Goal: Task Accomplishment & Management: Complete application form

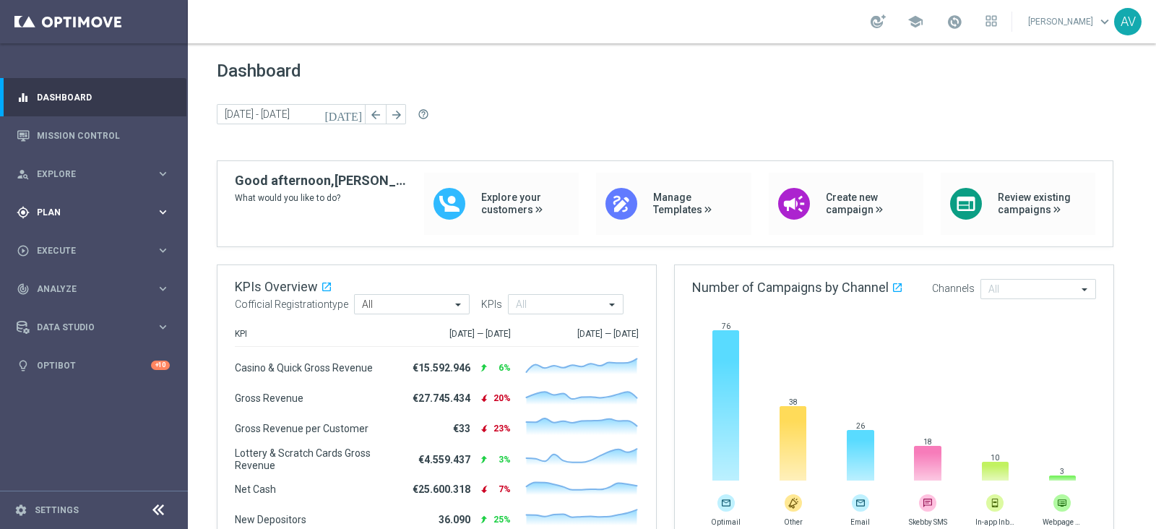
click at [90, 206] on div "gps_fixed Plan" at bounding box center [86, 212] width 139 height 13
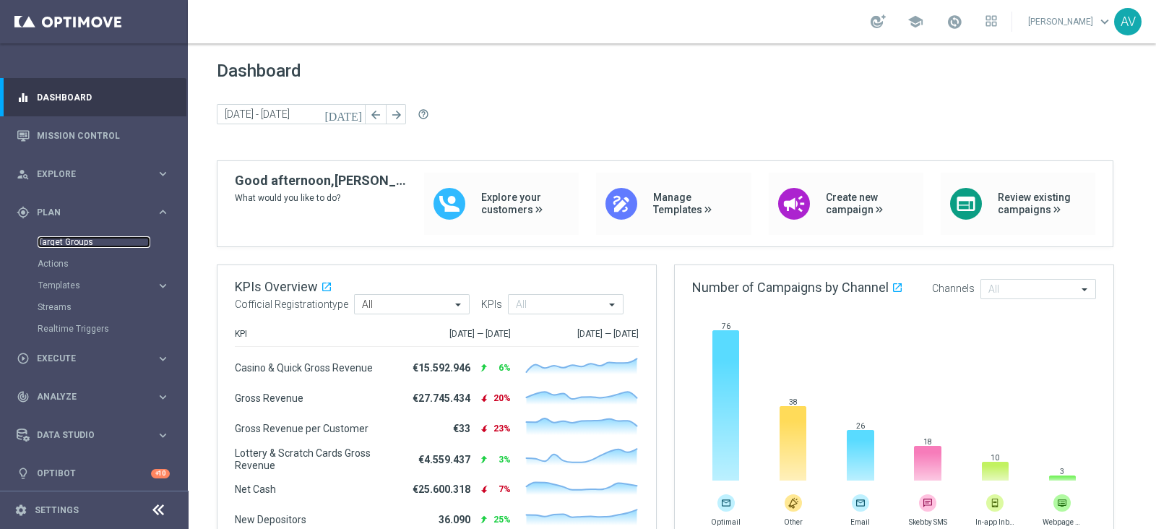
click at [82, 236] on link "Target Groups" at bounding box center [94, 242] width 113 height 12
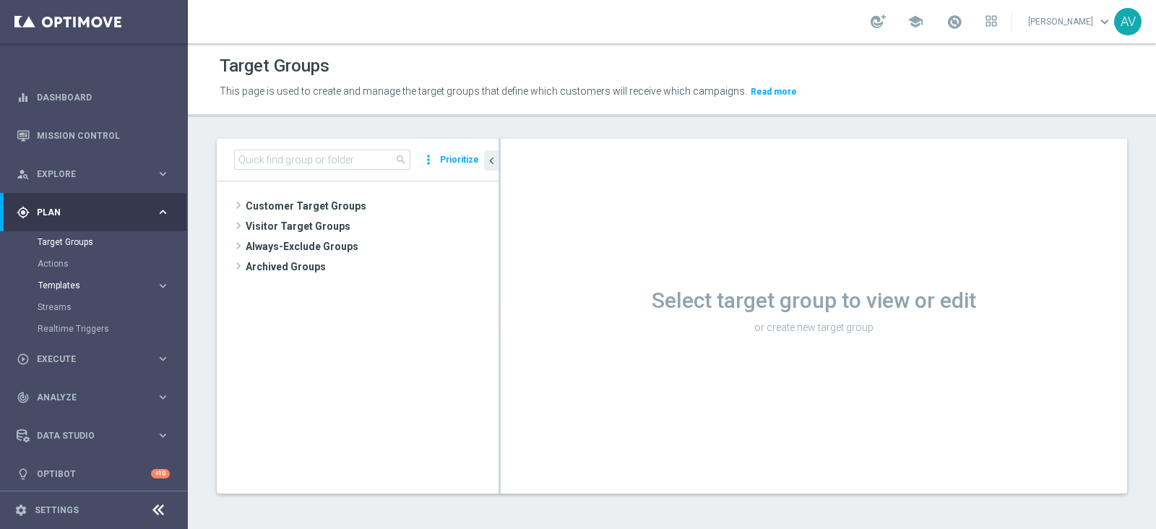
click at [66, 282] on span "Templates" at bounding box center [89, 285] width 103 height 9
click at [75, 303] on link "Optimail" at bounding box center [98, 307] width 106 height 12
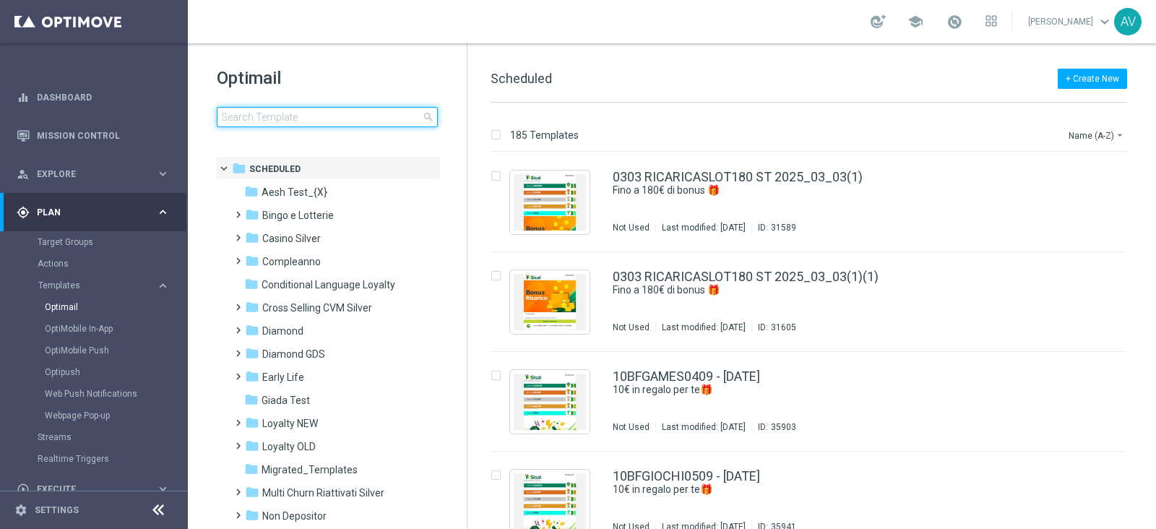
click at [289, 114] on input at bounding box center [327, 117] width 221 height 20
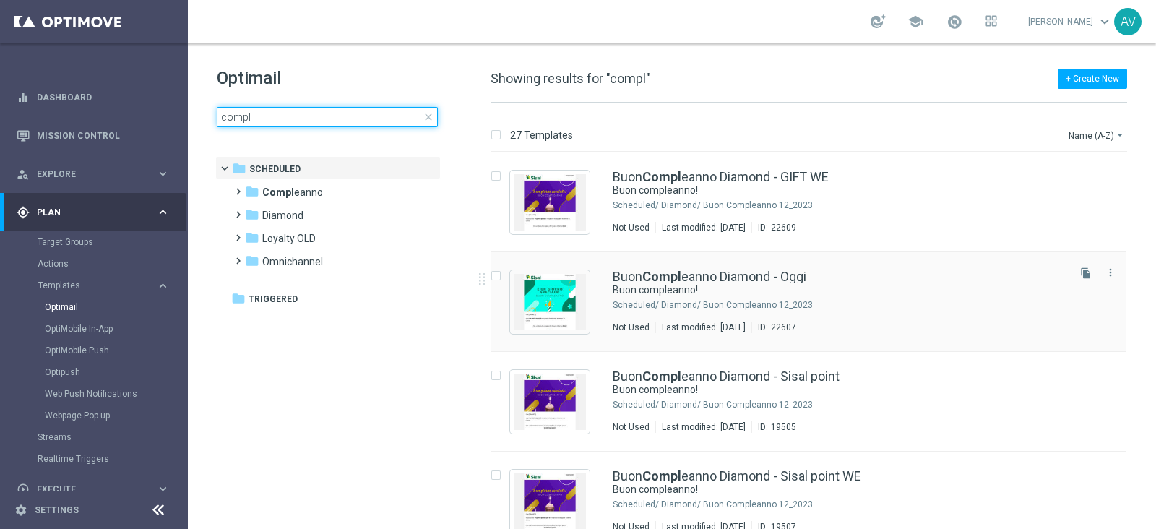
type input "compl"
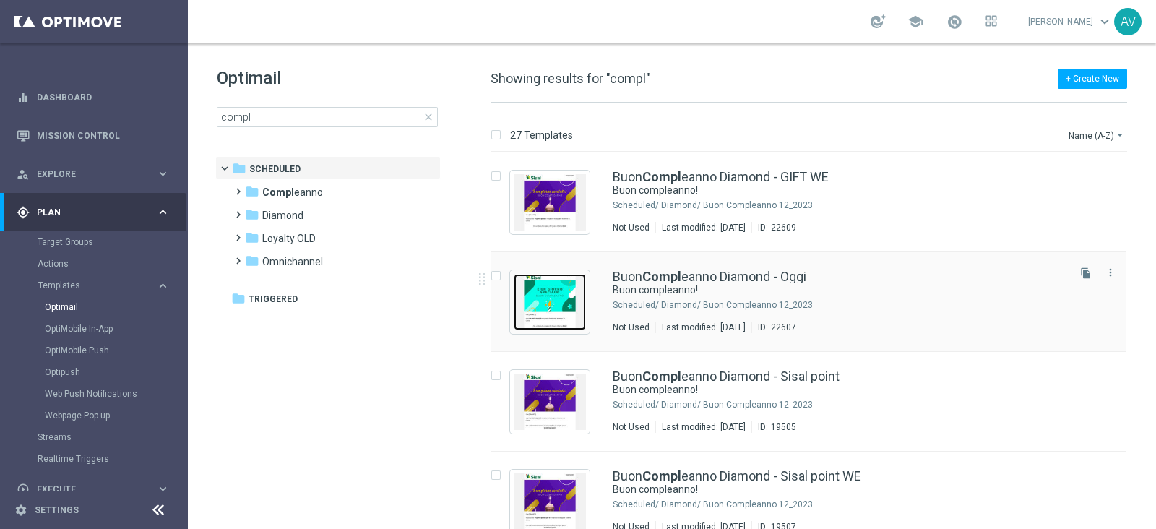
click at [551, 287] on img "Press SPACE to select this row." at bounding box center [550, 302] width 72 height 56
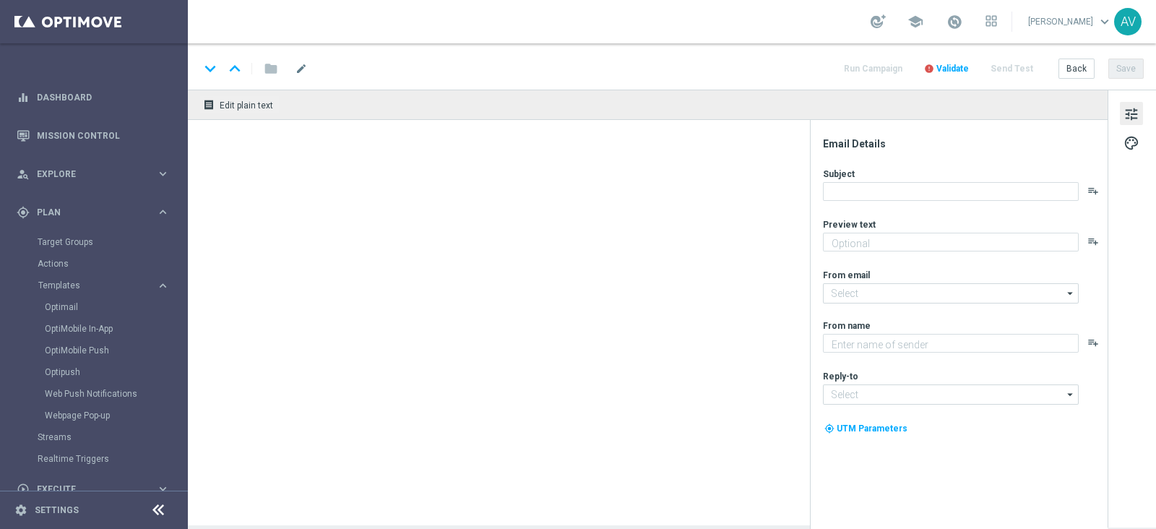
type textarea "Ti aspetta una sorpresa…"
type input "[EMAIL_ADDRESS][DOMAIN_NAME]"
type textarea "Sisal"
type input "[EMAIL_ADDRESS][DOMAIN_NAME]"
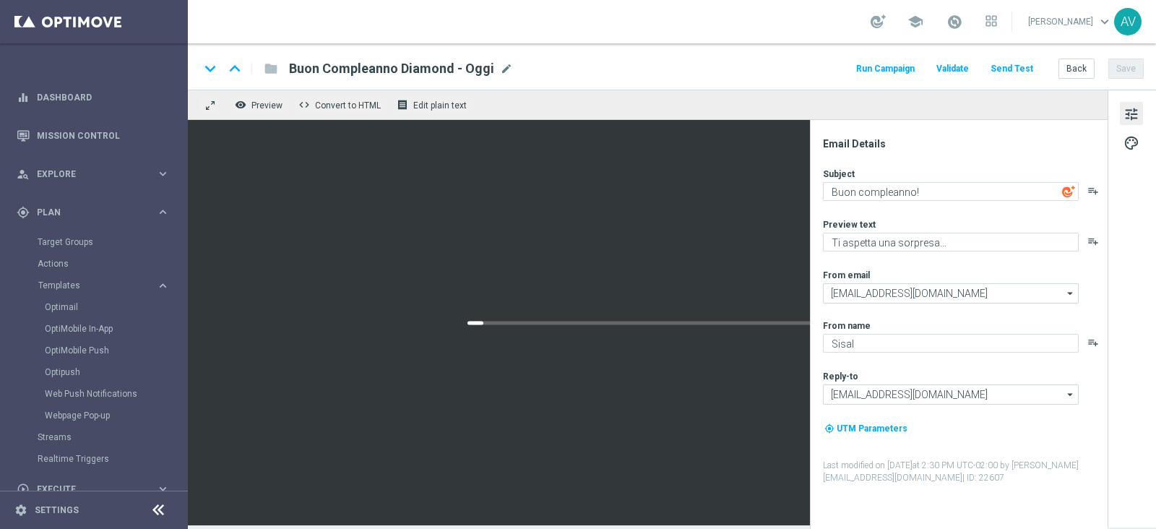
click at [890, 67] on button "Run Campaign" at bounding box center [885, 69] width 63 height 20
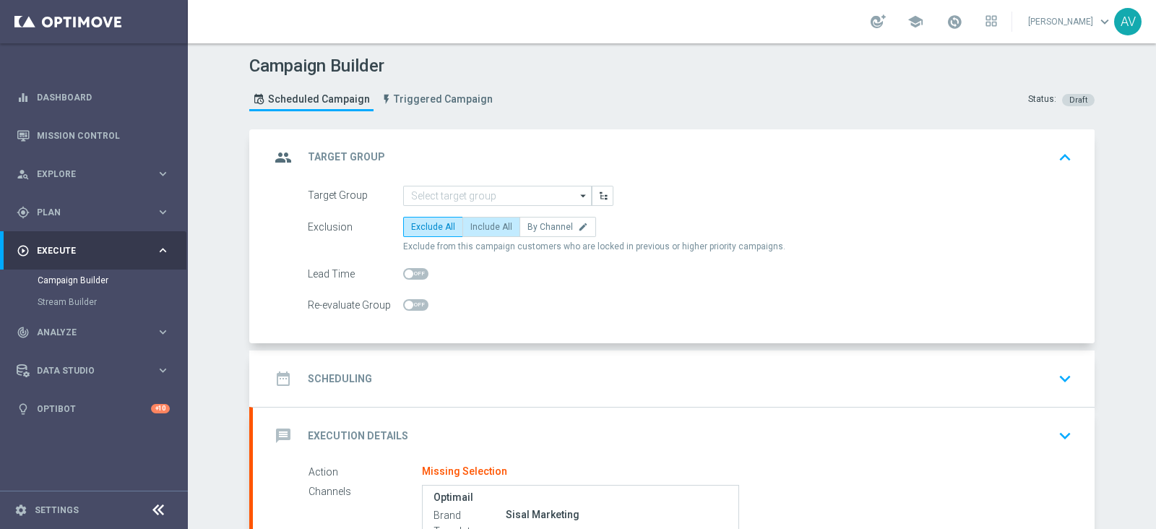
click at [481, 228] on span "Include All" at bounding box center [492, 227] width 42 height 10
click at [480, 228] on input "Include All" at bounding box center [475, 229] width 9 height 9
radio input "true"
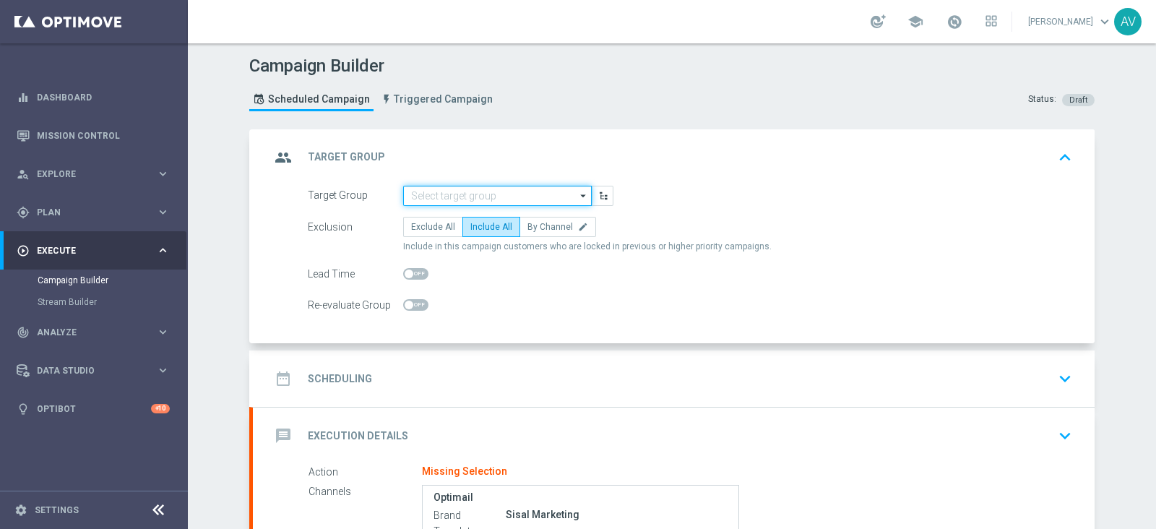
click at [505, 189] on input at bounding box center [497, 196] width 189 height 20
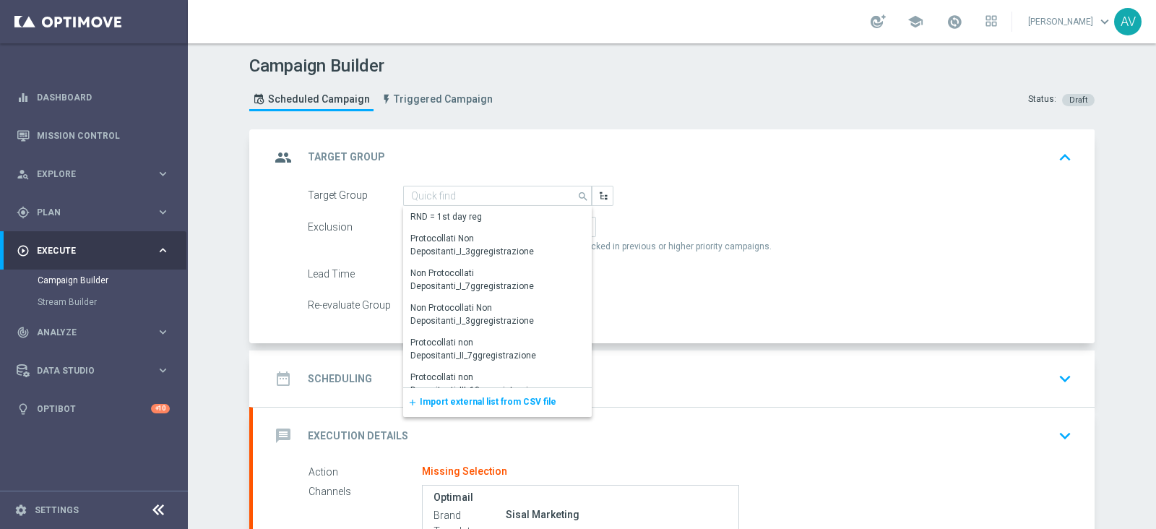
click at [546, 159] on div "group Target Group keyboard_arrow_up" at bounding box center [673, 157] width 807 height 27
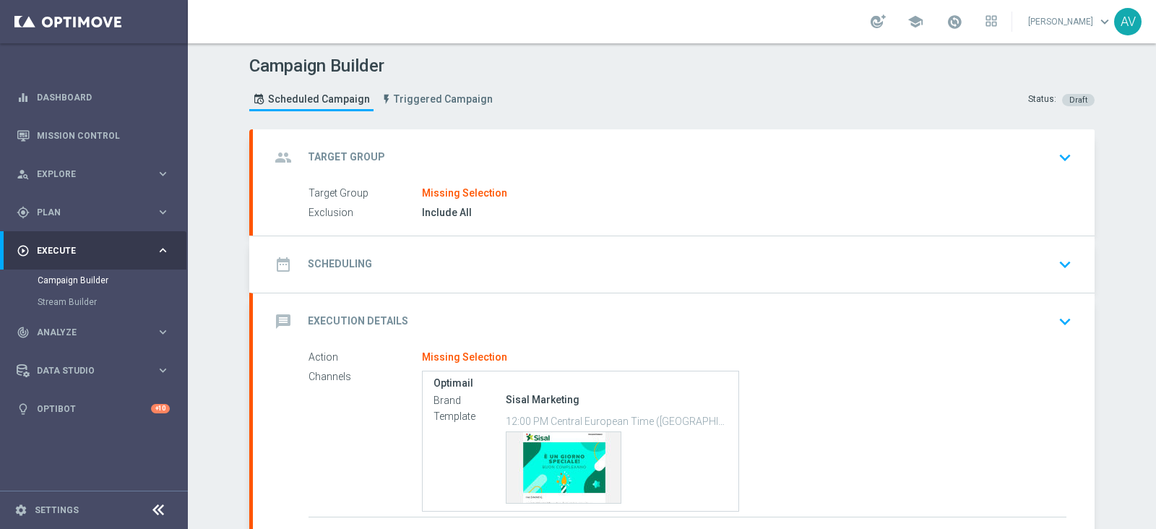
click at [282, 153] on icon "group" at bounding box center [283, 158] width 26 height 26
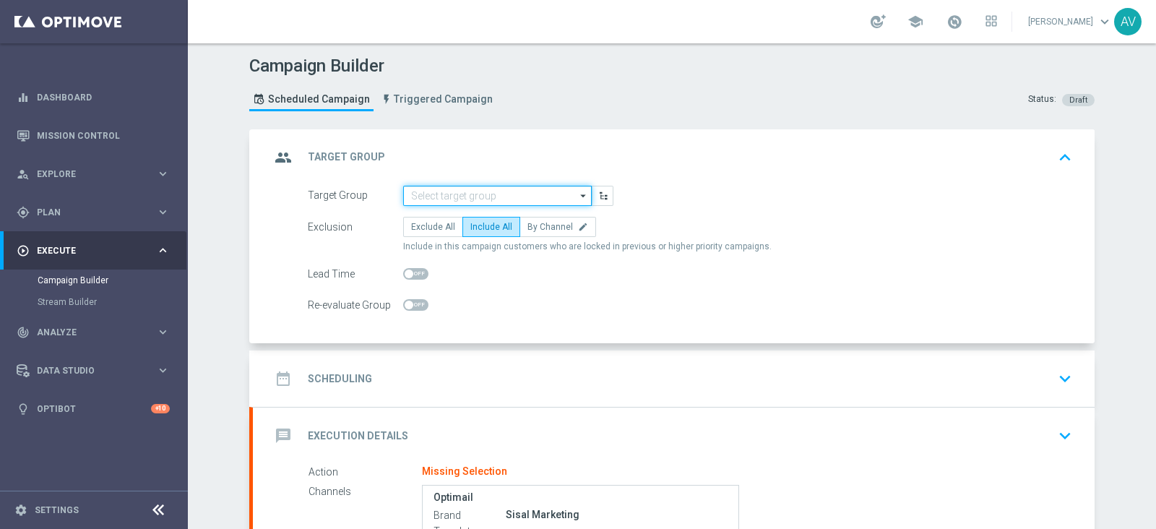
click at [480, 191] on input at bounding box center [497, 196] width 189 height 20
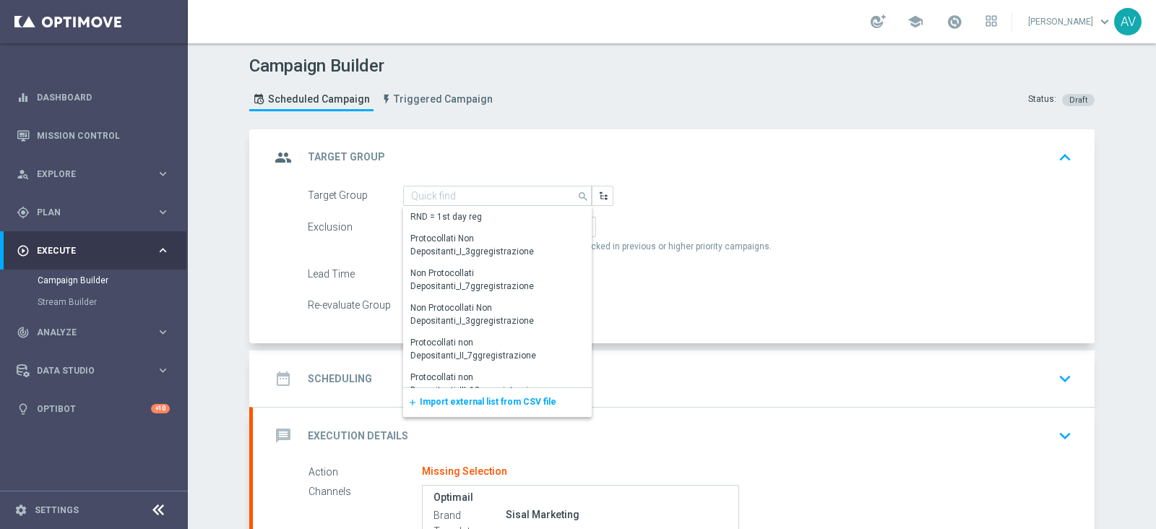
click at [444, 394] on div "add Import external list from CSV file" at bounding box center [497, 402] width 189 height 29
click at [452, 401] on span "Import external list from CSV file" at bounding box center [488, 402] width 137 height 10
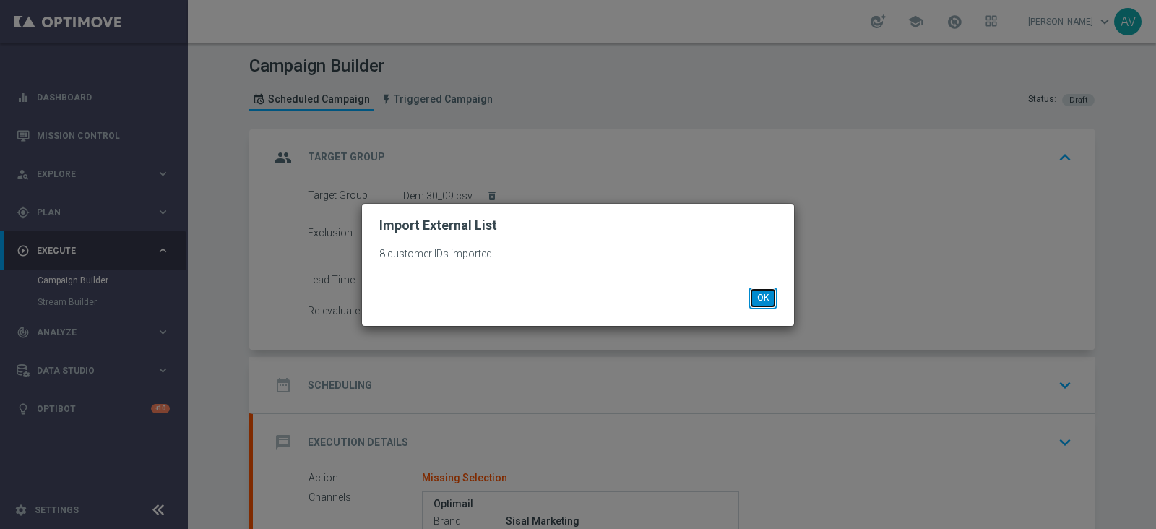
click at [768, 297] on button "OK" at bounding box center [763, 298] width 27 height 20
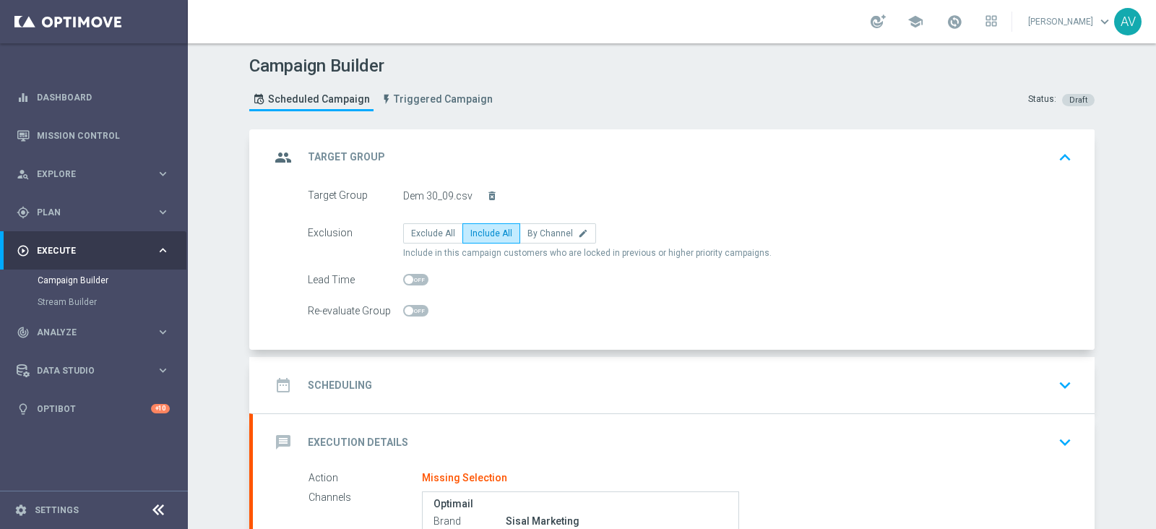
click at [270, 151] on icon "group" at bounding box center [283, 158] width 26 height 26
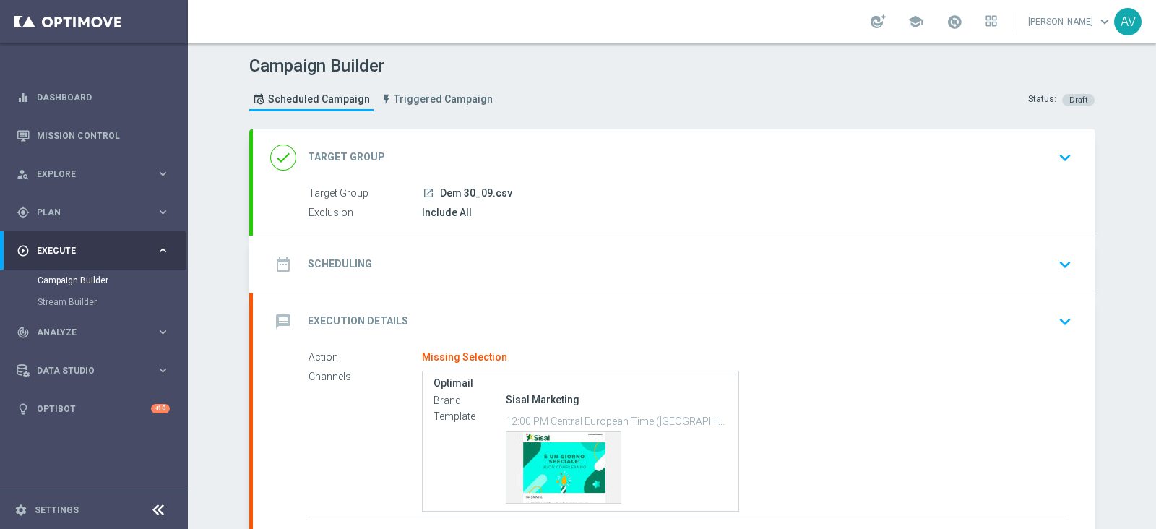
click at [276, 261] on icon "date_range" at bounding box center [283, 265] width 26 height 26
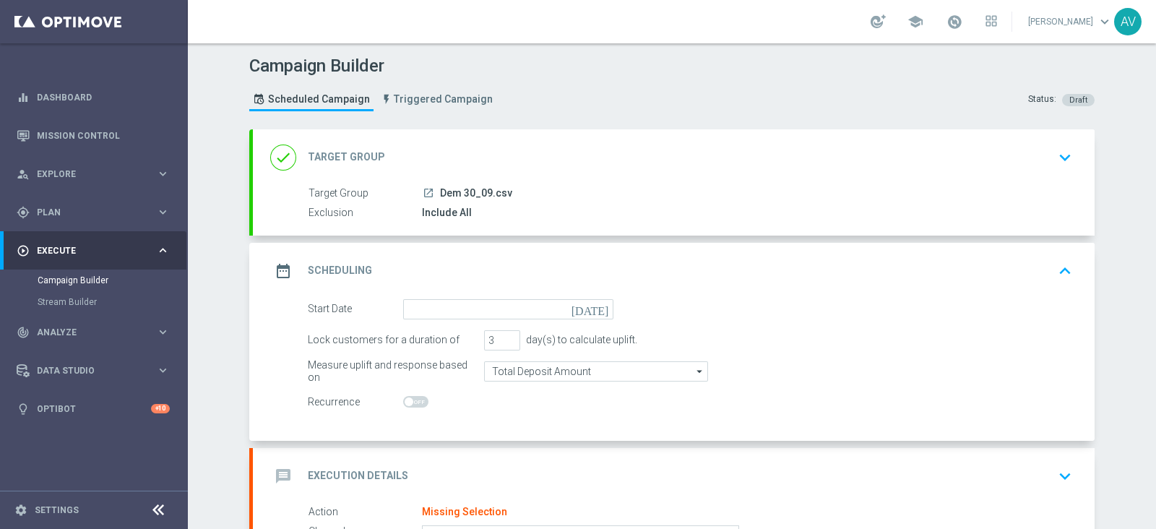
click at [596, 302] on icon "[DATE]" at bounding box center [593, 307] width 43 height 16
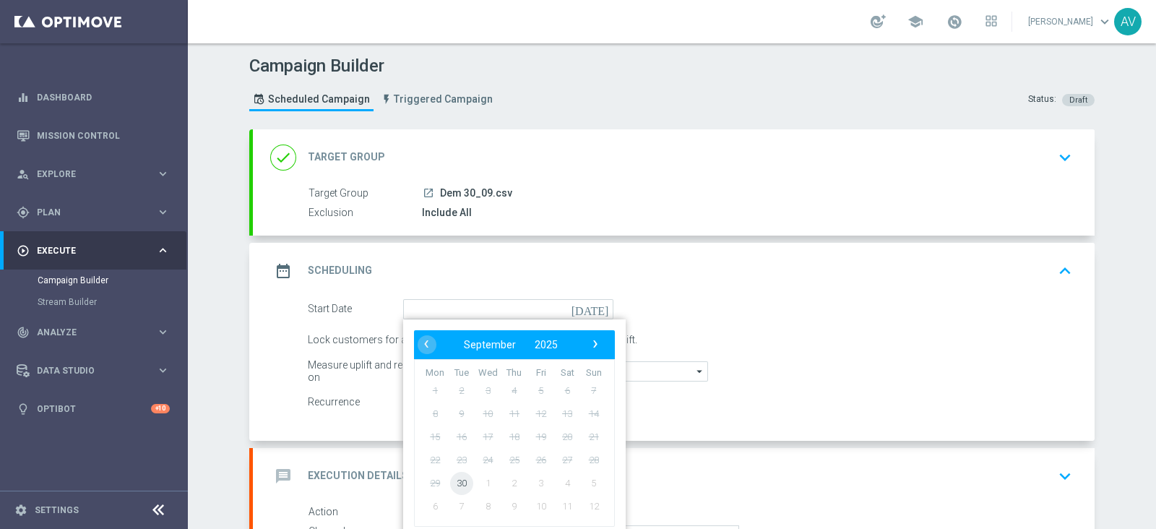
click at [455, 472] on span "30" at bounding box center [461, 482] width 23 height 23
type input "[DATE]"
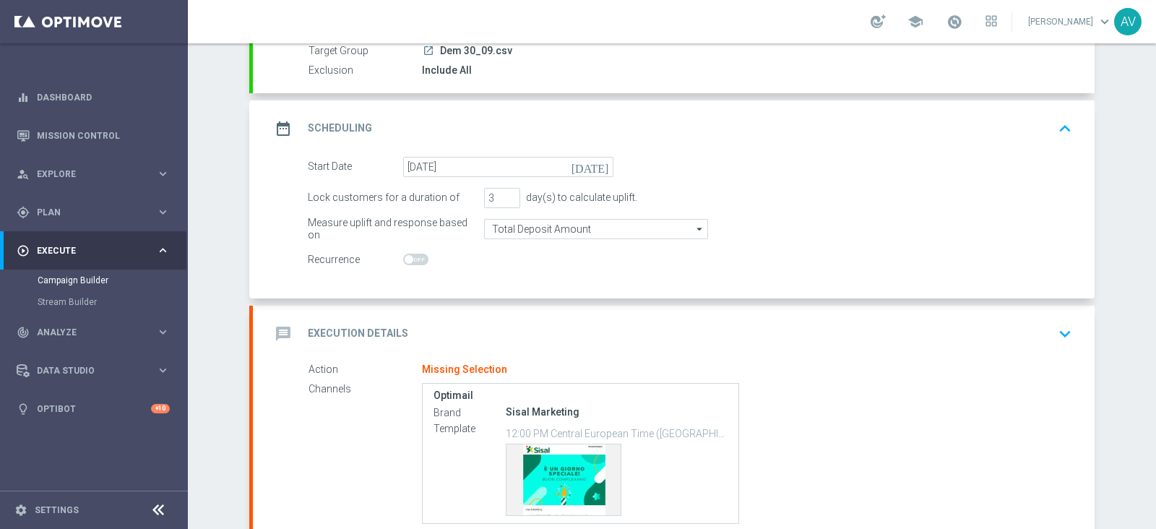
scroll to position [142, 0]
click at [270, 127] on icon "date_range" at bounding box center [283, 129] width 26 height 26
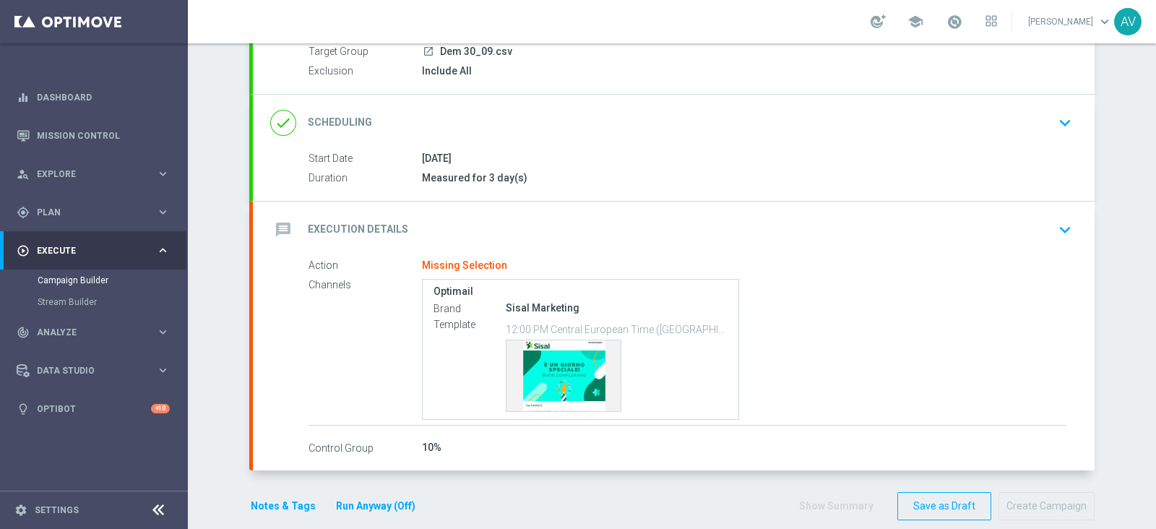
click at [274, 226] on icon "message" at bounding box center [283, 230] width 26 height 26
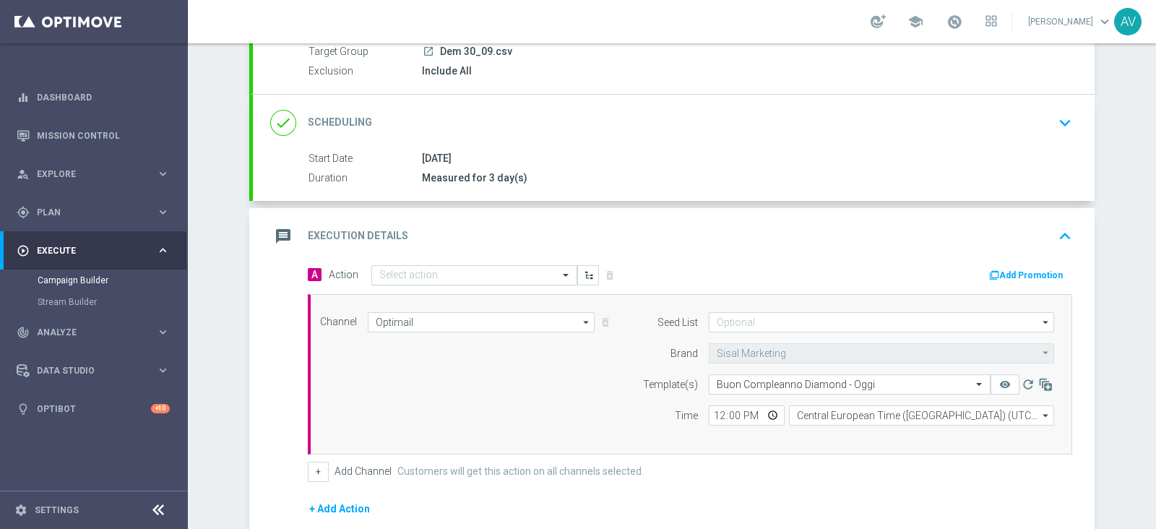
click at [482, 278] on input "text" at bounding box center [459, 276] width 161 height 12
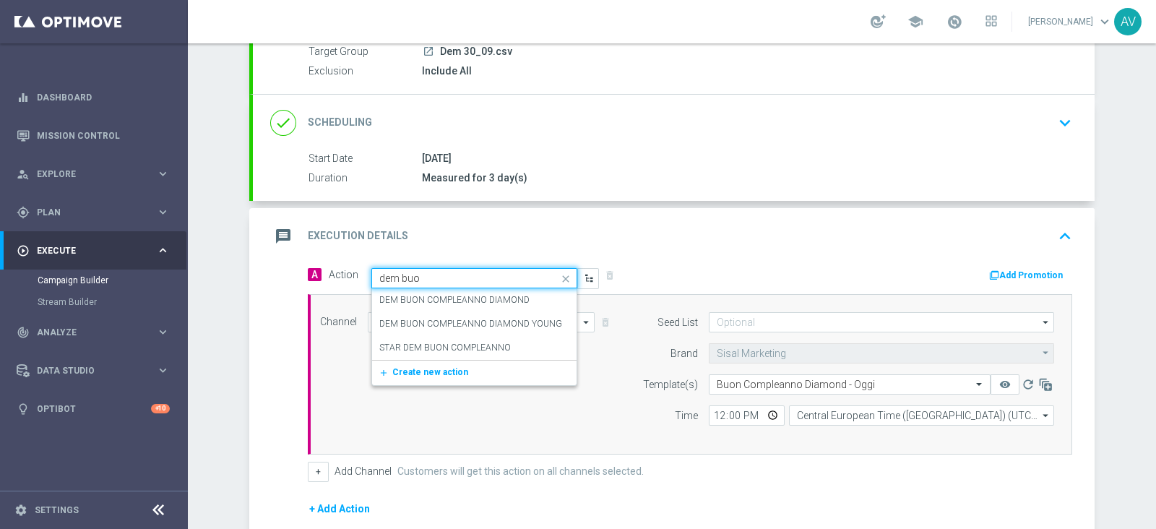
type input "dem buon"
click at [422, 298] on label "DEM BUON COMPLEANNO DIAMOND" at bounding box center [454, 300] width 150 height 12
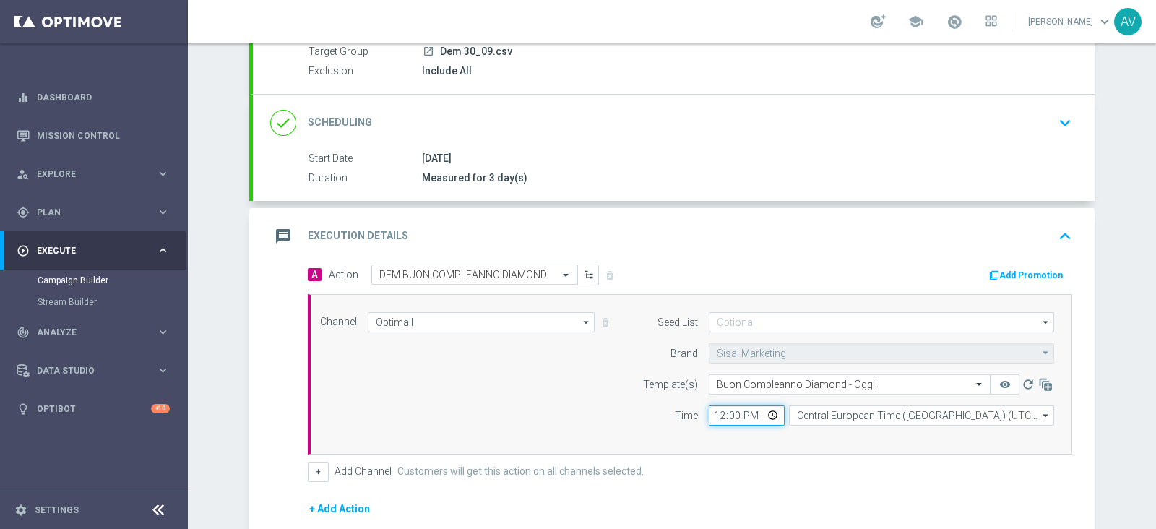
click at [711, 416] on input "12:00" at bounding box center [747, 415] width 76 height 20
type input "14:35"
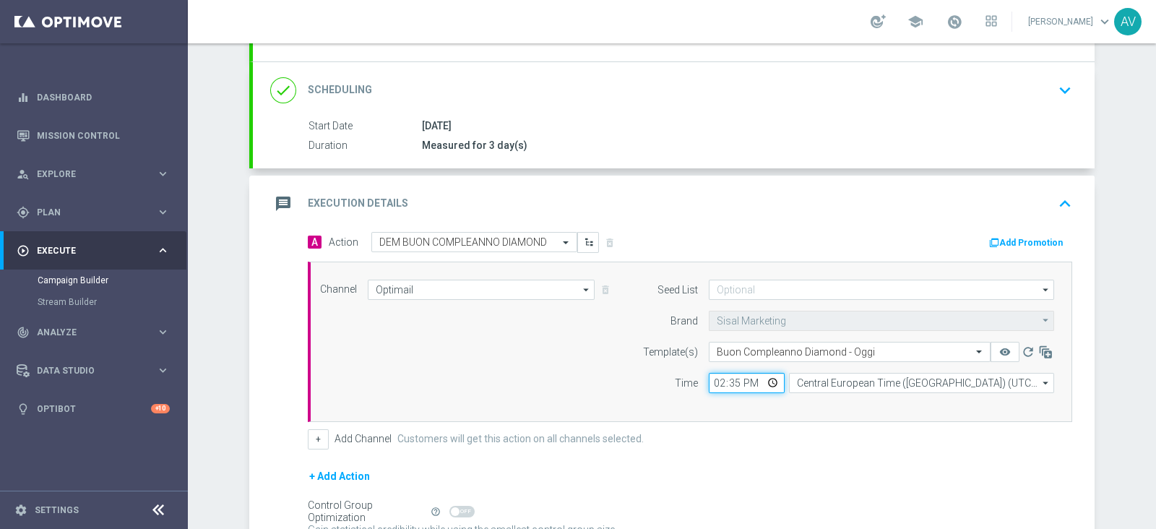
scroll to position [177, 0]
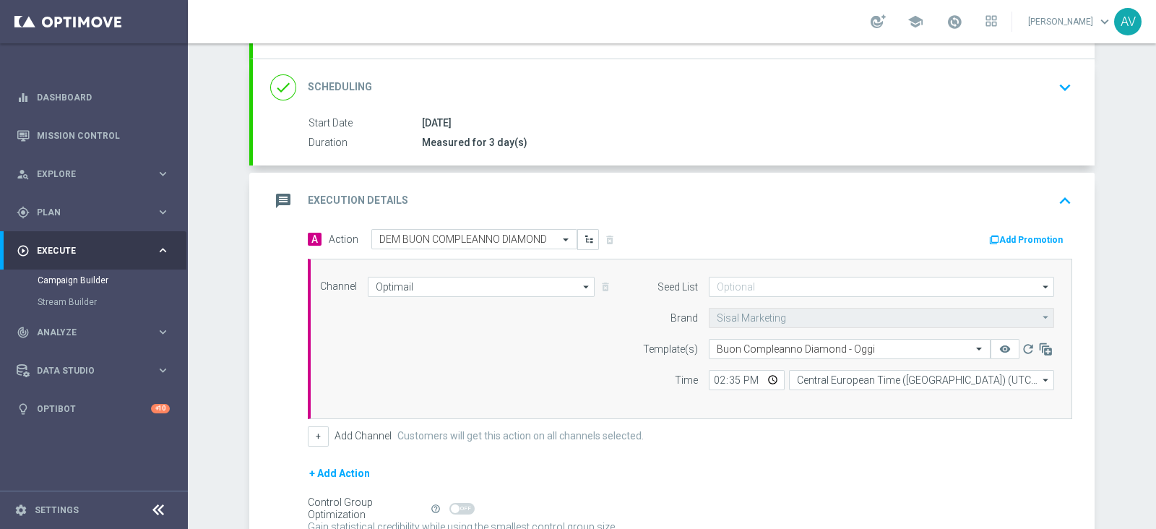
click at [270, 201] on icon "message" at bounding box center [283, 201] width 26 height 26
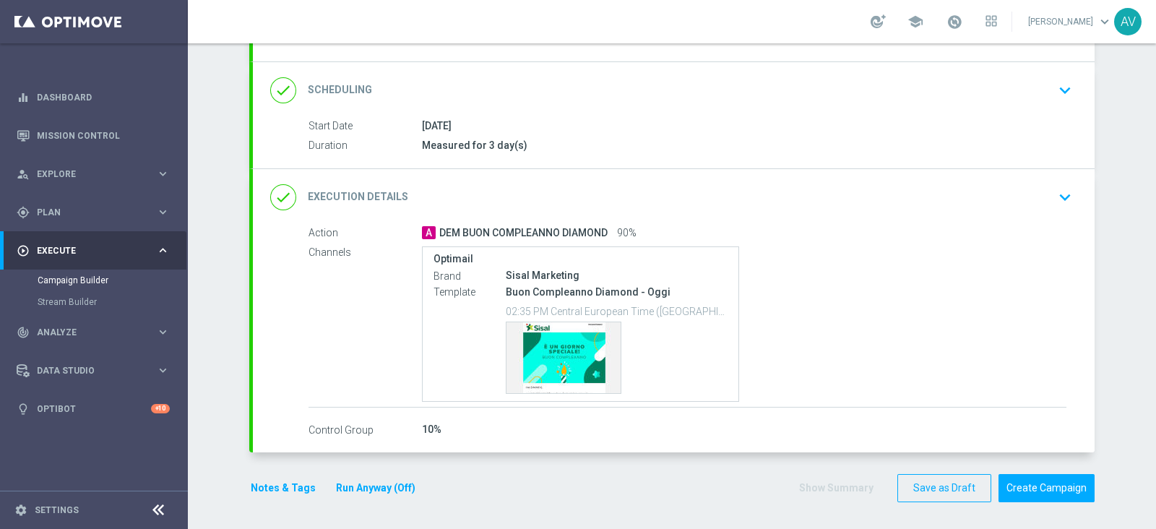
scroll to position [173, 0]
click at [275, 193] on icon "done" at bounding box center [283, 198] width 26 height 26
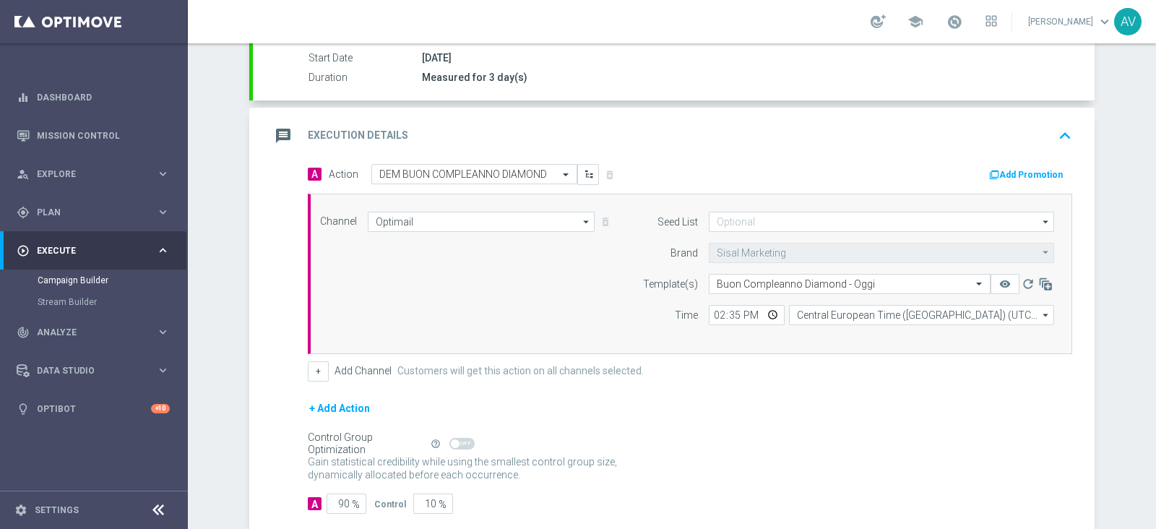
scroll to position [320, 0]
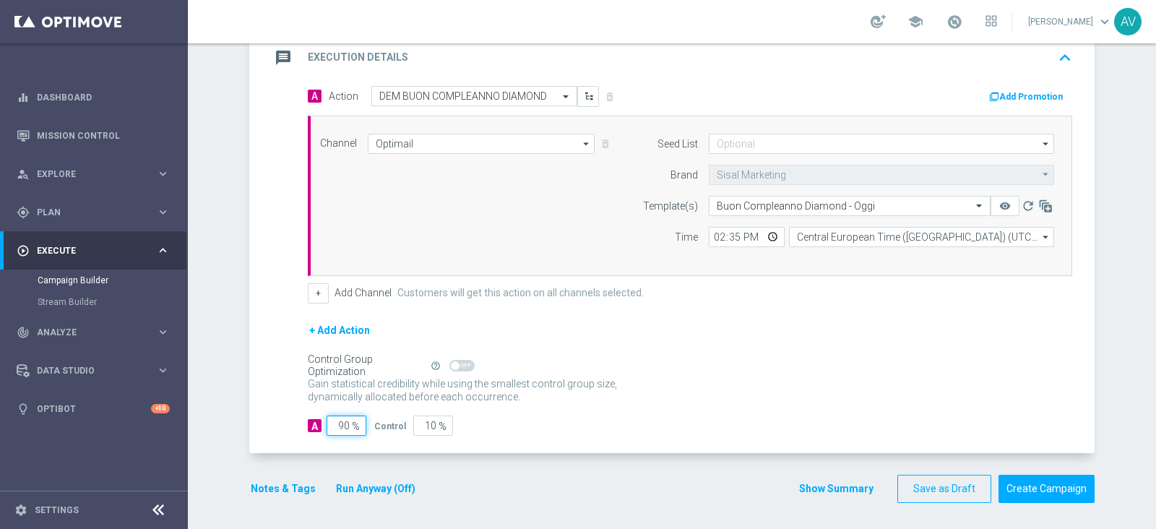
click at [335, 421] on input "90" at bounding box center [347, 426] width 40 height 20
type input "0"
type input "100"
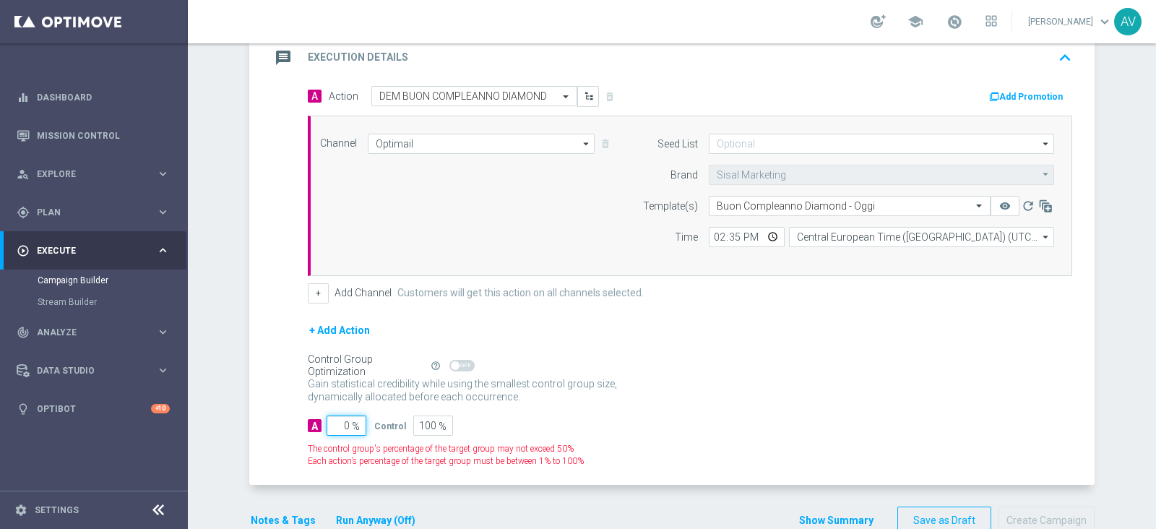
type input "10"
type input "90"
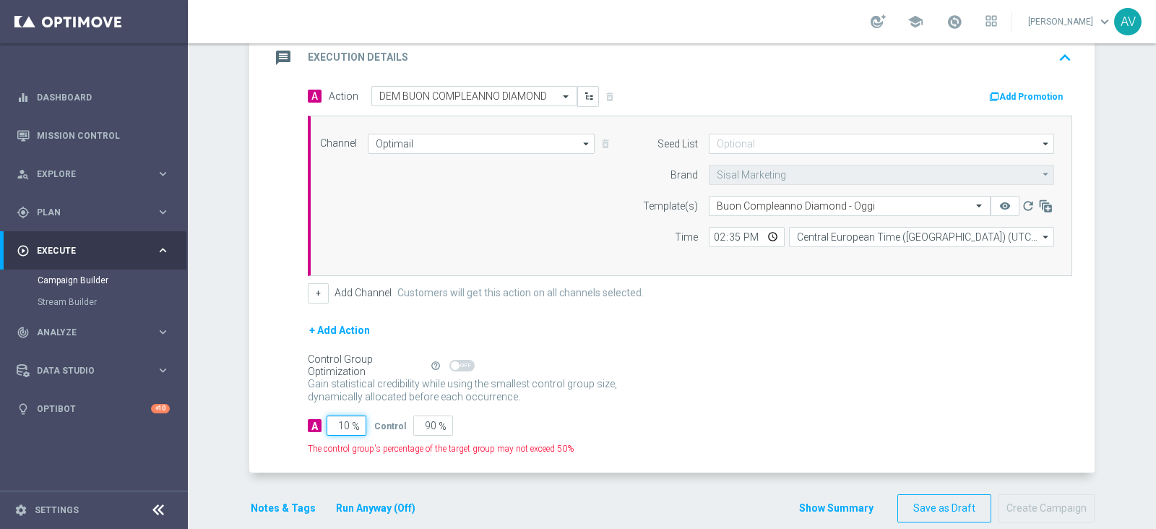
type input "100"
type input "0"
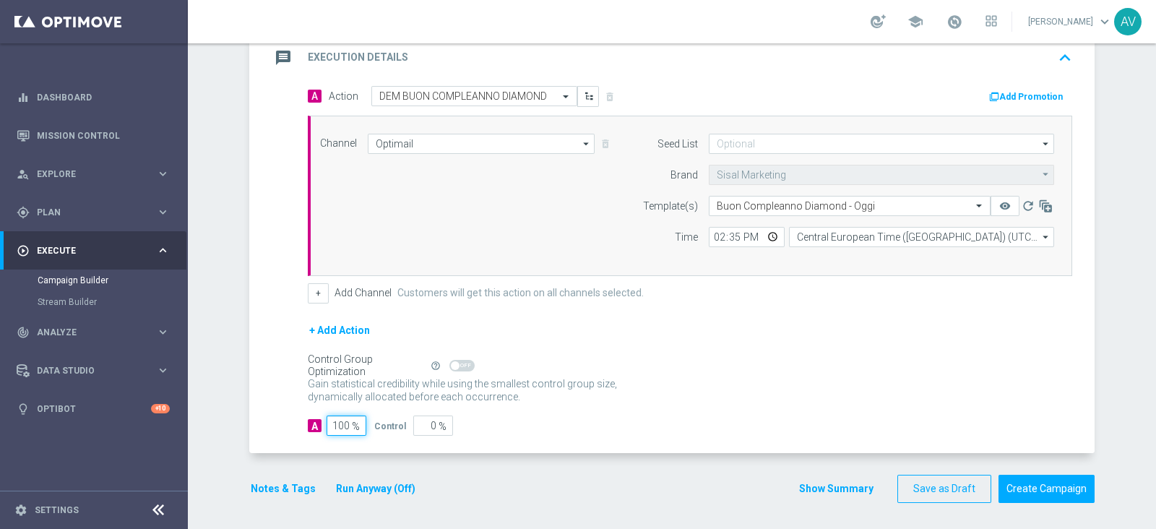
type input "100"
click at [270, 52] on icon "message" at bounding box center [283, 58] width 26 height 26
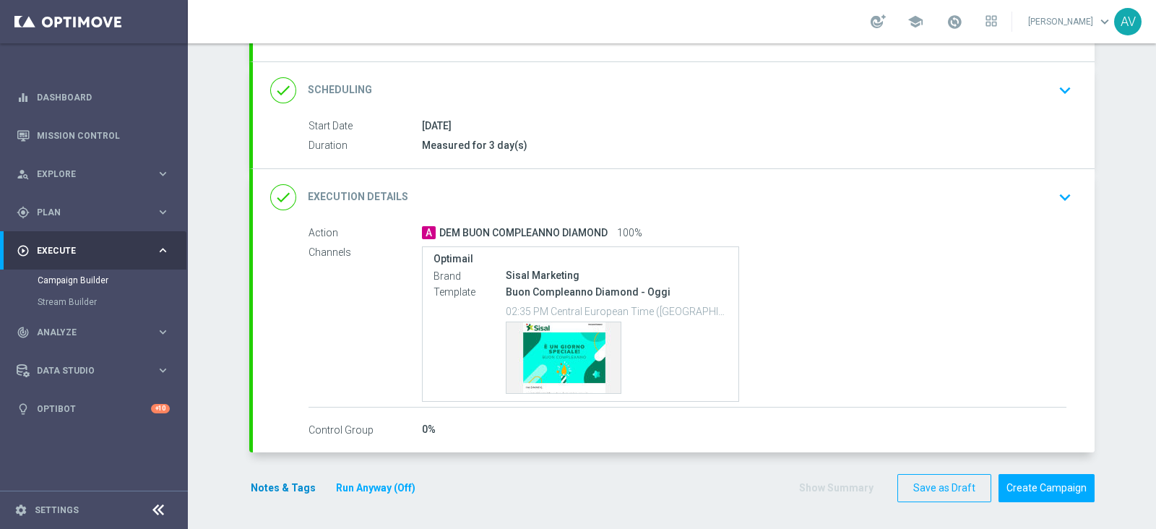
scroll to position [173, 0]
click at [271, 490] on button "Notes & Tags" at bounding box center [283, 489] width 68 height 18
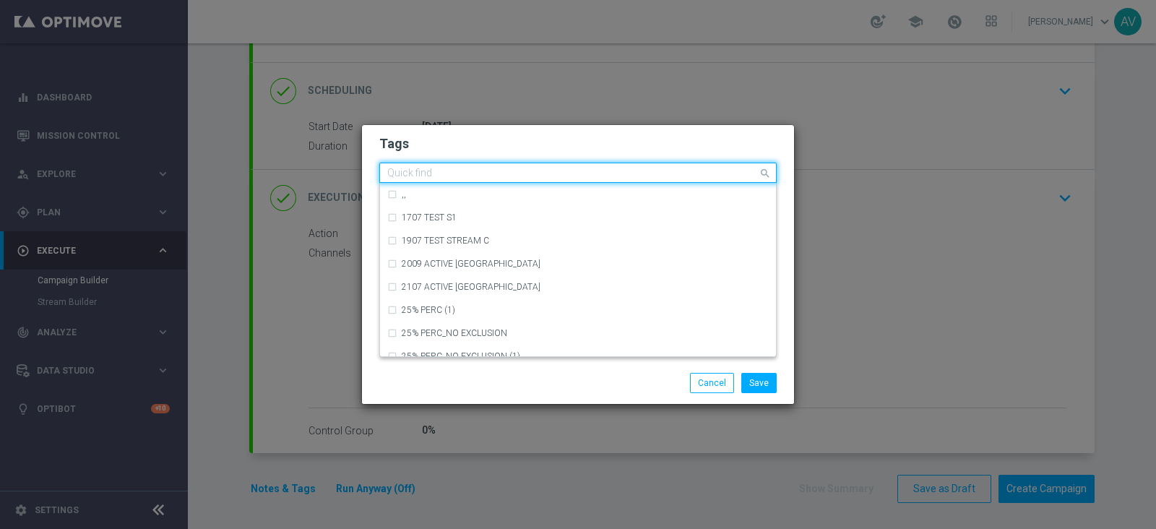
click at [451, 166] on div "Quick find" at bounding box center [569, 173] width 378 height 18
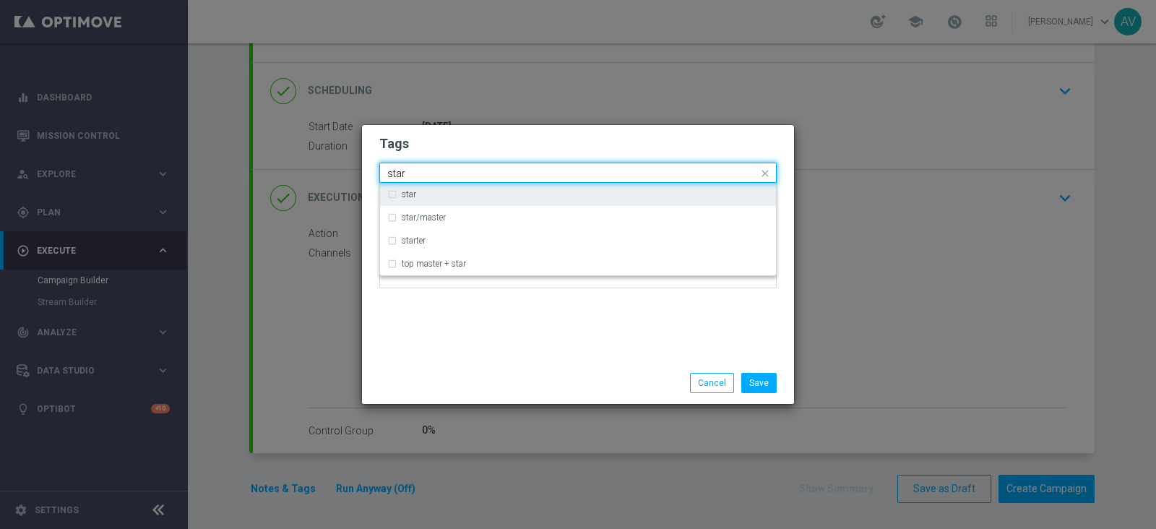
click at [448, 192] on div "star" at bounding box center [585, 194] width 367 height 9
type input "star"
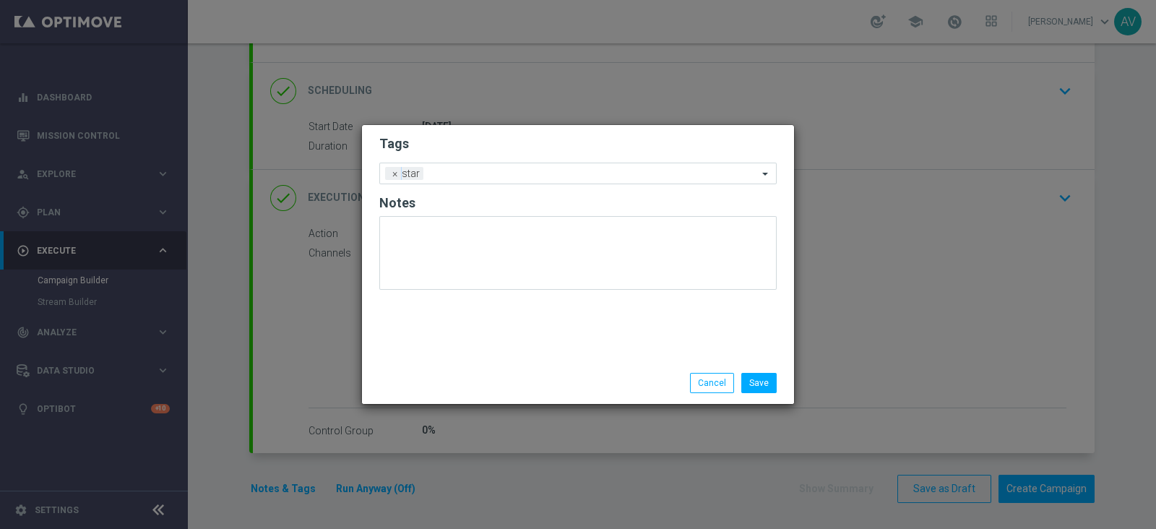
click at [590, 366] on div "Save Cancel" at bounding box center [578, 383] width 432 height 42
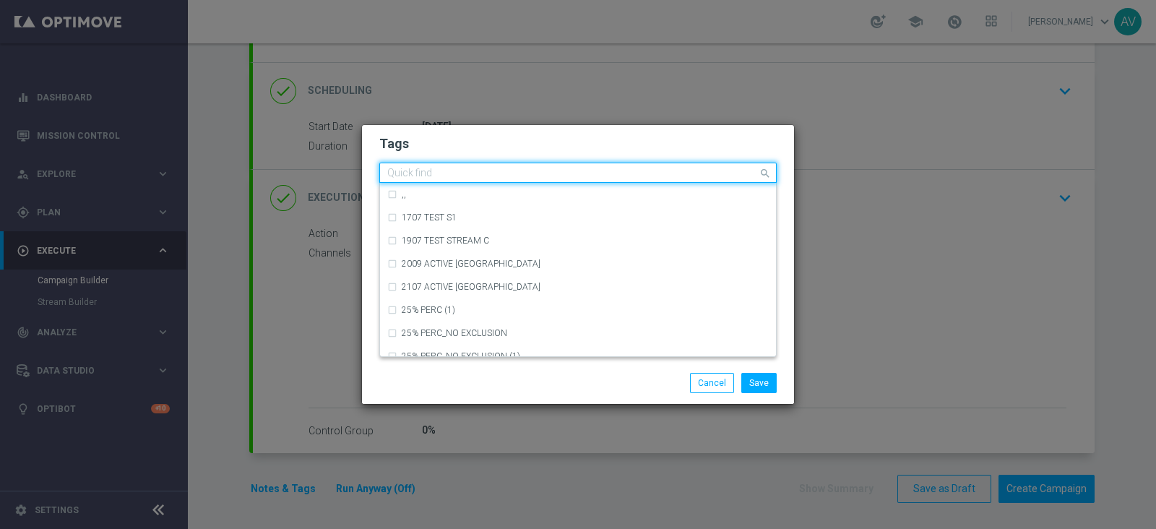
click at [544, 170] on input "text" at bounding box center [572, 174] width 371 height 12
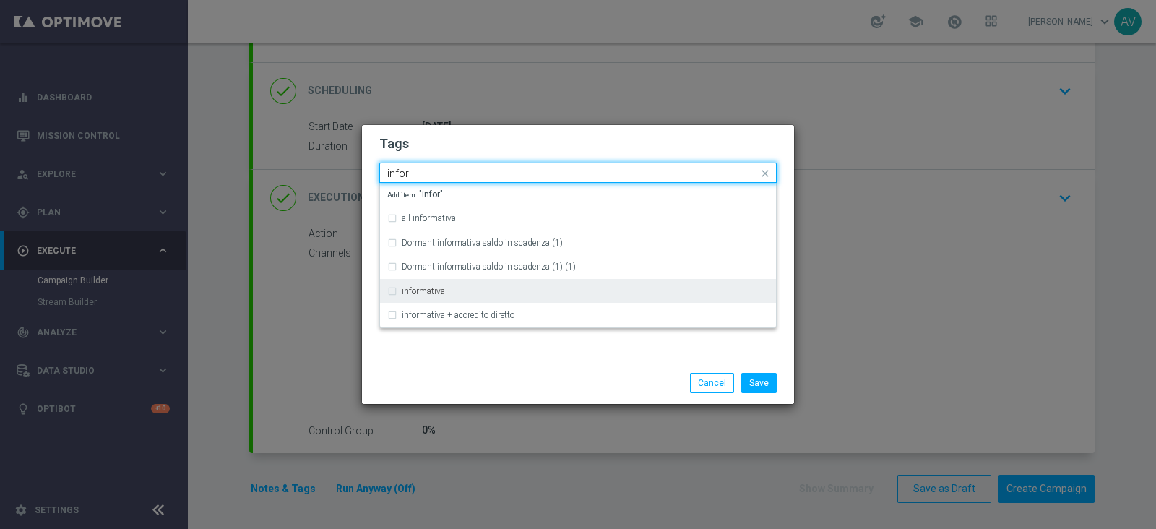
click at [423, 292] on label "informativa" at bounding box center [423, 291] width 43 height 9
type input "infor"
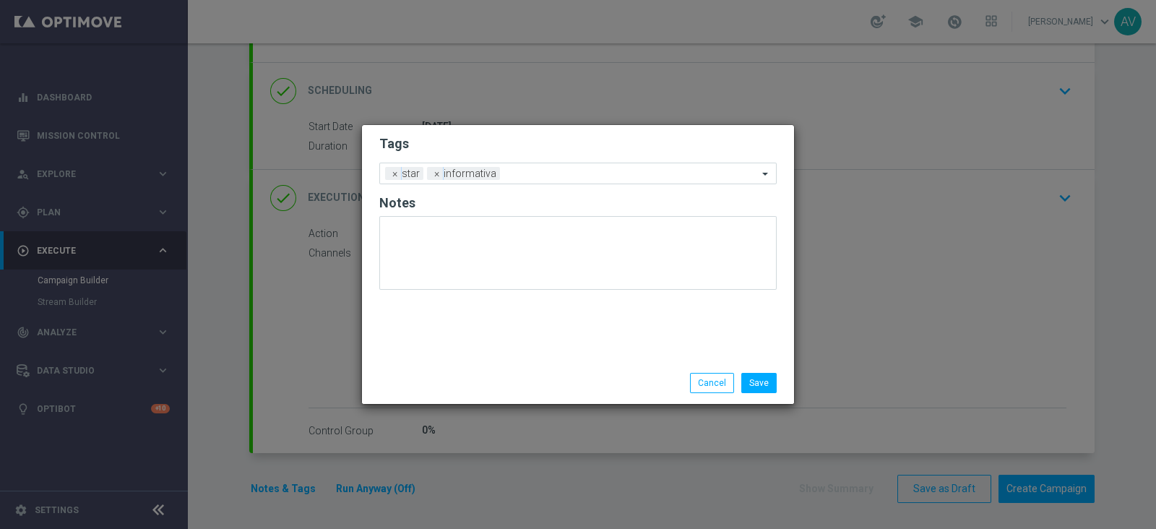
click at [497, 350] on div "Tags Add a new tag × star × informativa Notes" at bounding box center [578, 243] width 432 height 237
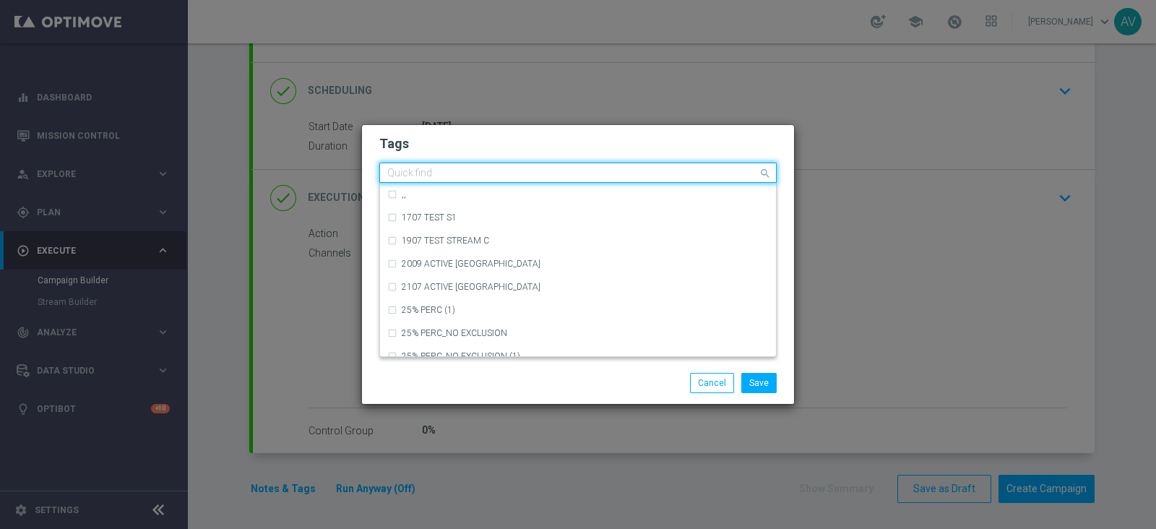
click at [551, 178] on input "text" at bounding box center [572, 174] width 371 height 12
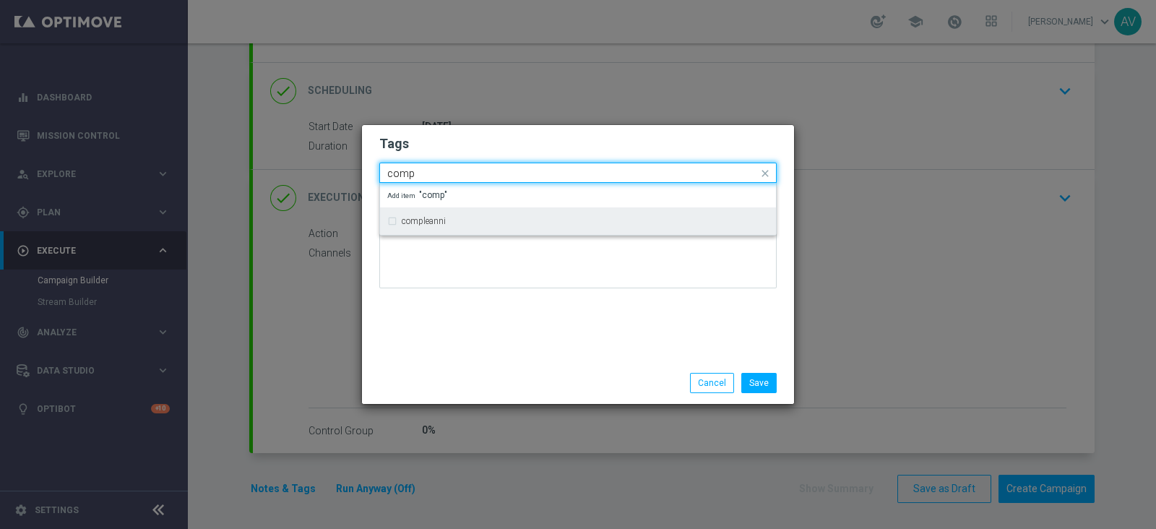
click at [425, 218] on label "compleanni" at bounding box center [424, 221] width 44 height 9
type input "comp"
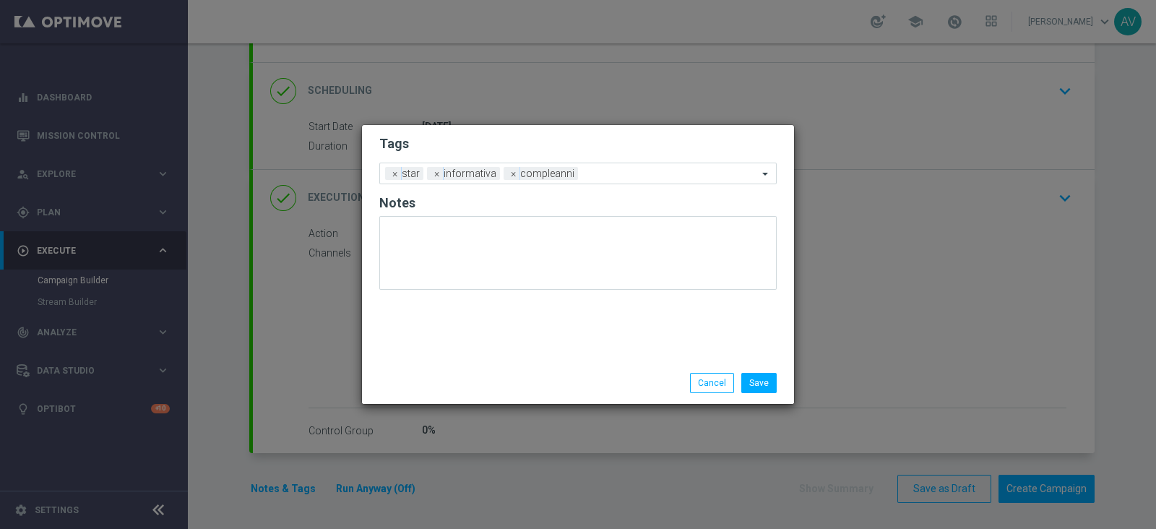
click at [517, 338] on div "Tags Add a new tag × star × informativa × compleanni Notes" at bounding box center [578, 243] width 432 height 237
click at [751, 379] on button "Save" at bounding box center [759, 383] width 35 height 20
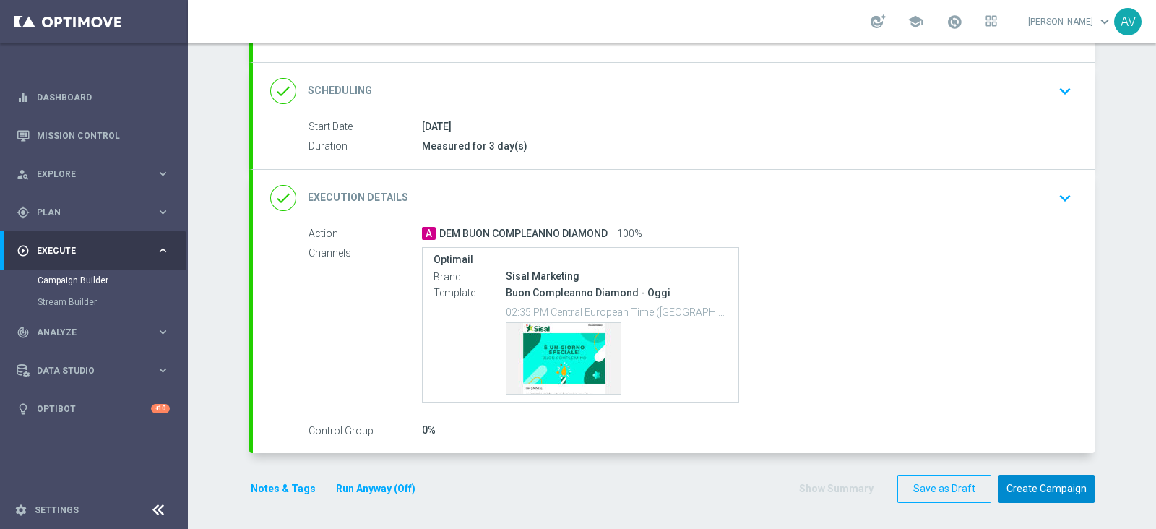
click at [1026, 478] on button "Create Campaign" at bounding box center [1047, 489] width 96 height 28
